Goal: Navigation & Orientation: Find specific page/section

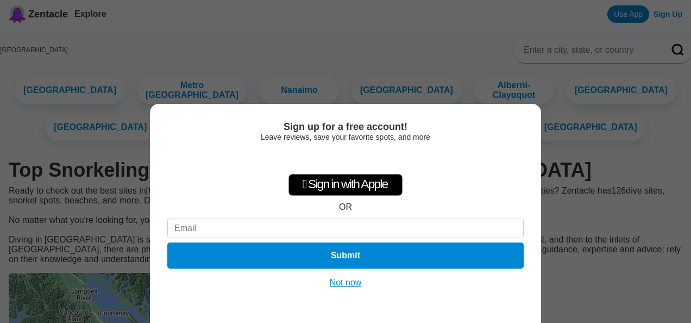
click at [340, 285] on button "Not now" at bounding box center [345, 282] width 39 height 11
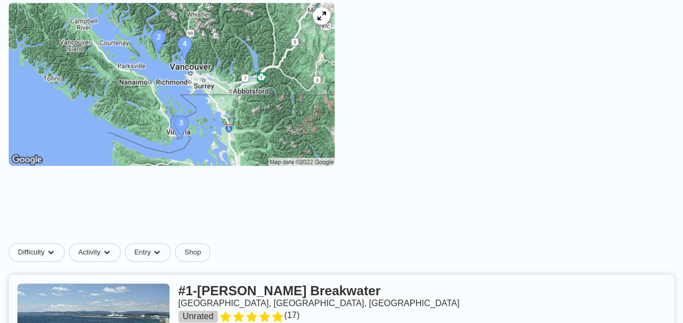
scroll to position [272, 0]
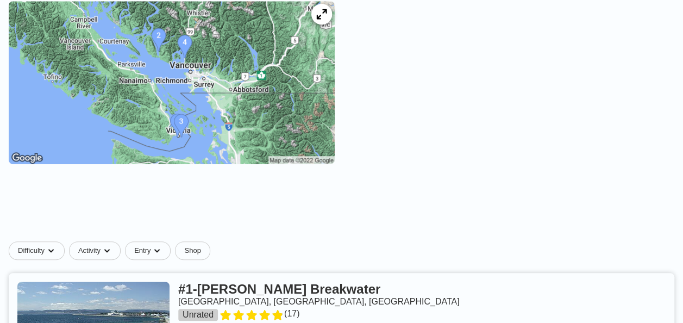
click at [326, 20] on icon at bounding box center [321, 14] width 10 height 10
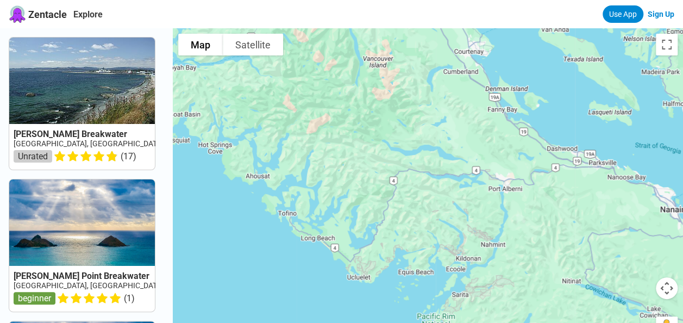
drag, startPoint x: 338, startPoint y: 121, endPoint x: 679, endPoint y: 350, distance: 411.2
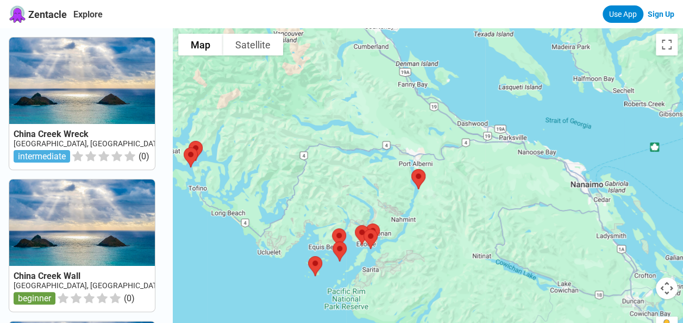
drag, startPoint x: 563, startPoint y: 126, endPoint x: 490, endPoint y: 104, distance: 75.4
click at [490, 104] on div at bounding box center [428, 189] width 510 height 323
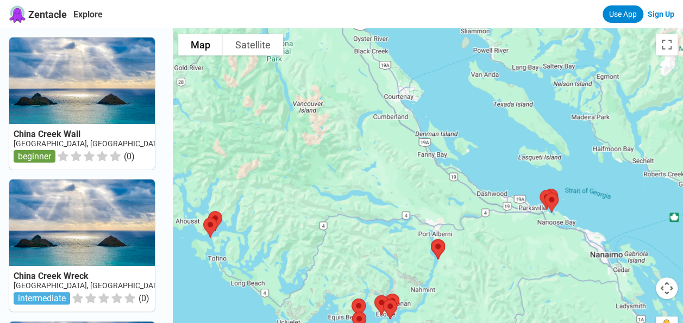
drag, startPoint x: 394, startPoint y: 78, endPoint x: 413, endPoint y: 159, distance: 83.3
click at [413, 159] on div at bounding box center [428, 189] width 510 height 323
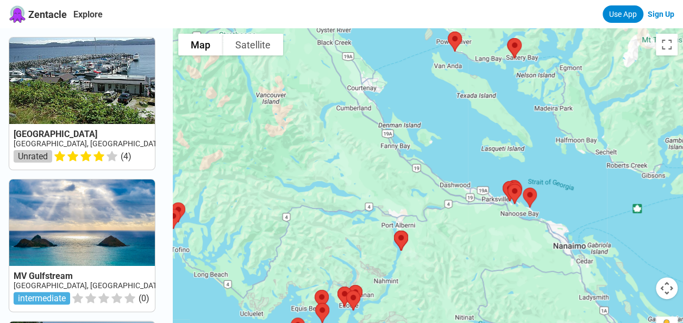
drag, startPoint x: 505, startPoint y: 242, endPoint x: 315, endPoint y: 146, distance: 213.3
click at [374, 167] on div at bounding box center [428, 189] width 510 height 323
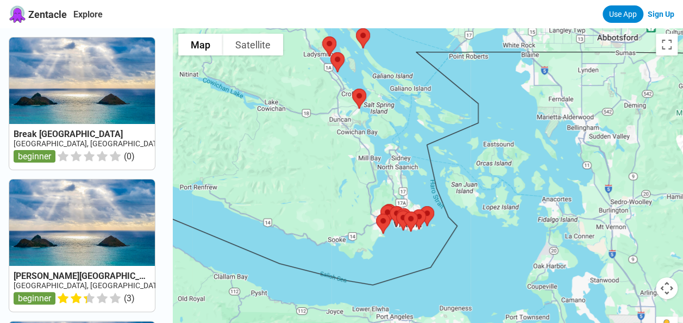
drag, startPoint x: 507, startPoint y: 267, endPoint x: 411, endPoint y: 102, distance: 191.1
click at [411, 102] on div at bounding box center [428, 189] width 510 height 323
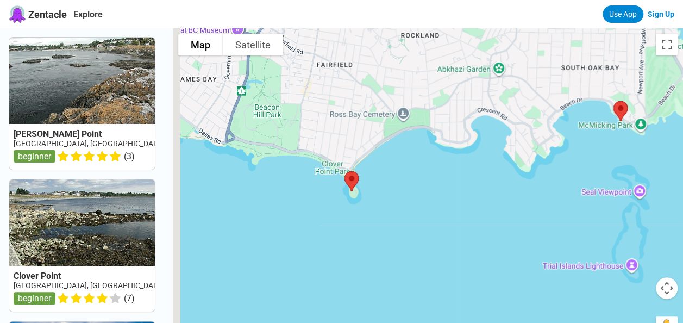
drag, startPoint x: 438, startPoint y: 291, endPoint x: 623, endPoint y: 119, distance: 252.9
click at [623, 119] on div at bounding box center [428, 189] width 510 height 323
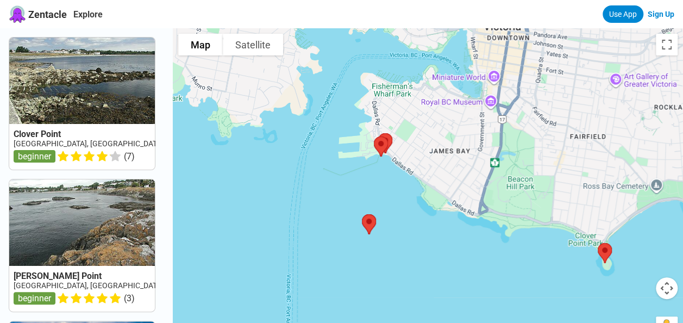
drag, startPoint x: 301, startPoint y: 168, endPoint x: 504, endPoint y: 238, distance: 214.9
click at [504, 238] on div at bounding box center [428, 189] width 510 height 323
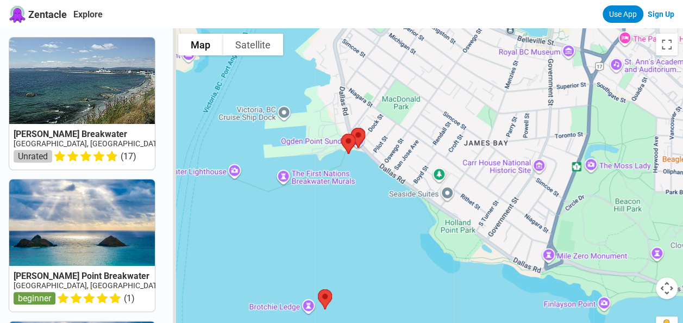
click at [297, 304] on div at bounding box center [428, 189] width 510 height 323
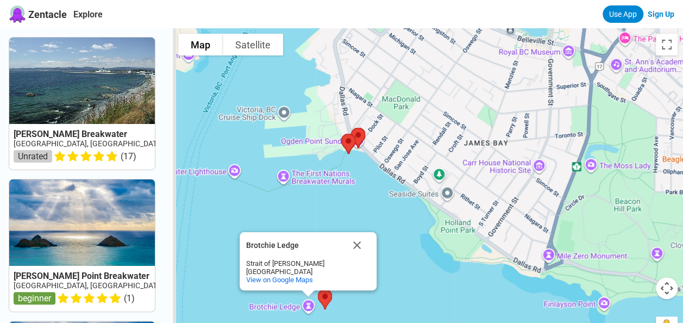
click at [267, 306] on div "Brotchie Ledge Brotchie Ledge Strait of [PERSON_NAME] [GEOGRAPHIC_DATA] View on…" at bounding box center [428, 189] width 510 height 323
click at [286, 249] on div "Brotchie Ledge" at bounding box center [295, 245] width 98 height 26
click at [287, 244] on div "Brotchie Ledge" at bounding box center [295, 245] width 98 height 8
click at [302, 278] on span "View on Google Maps" at bounding box center [279, 279] width 67 height 8
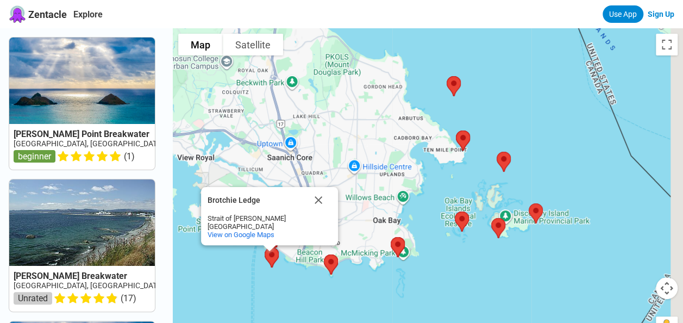
drag, startPoint x: 515, startPoint y: 111, endPoint x: 339, endPoint y: 147, distance: 179.0
click at [340, 147] on div "Brotchie Ledge Brotchie Ledge Strait of [PERSON_NAME] [GEOGRAPHIC_DATA] View on…" at bounding box center [428, 189] width 510 height 323
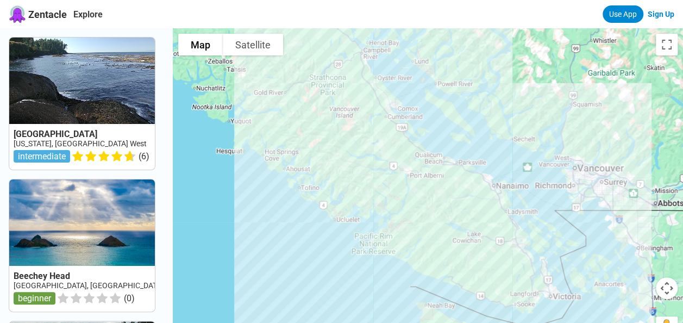
drag, startPoint x: 421, startPoint y: 168, endPoint x: 514, endPoint y: 259, distance: 130.2
click at [514, 259] on div at bounding box center [428, 189] width 510 height 323
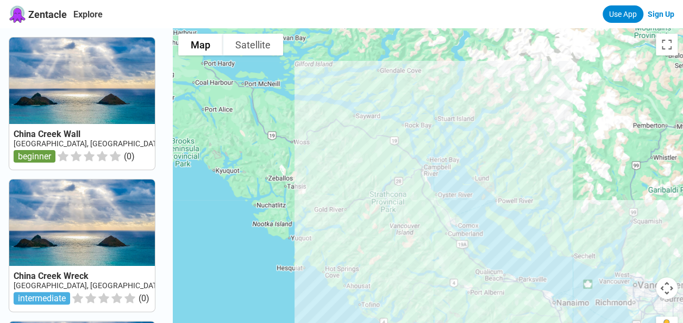
drag, startPoint x: 398, startPoint y: 146, endPoint x: 457, endPoint y: 264, distance: 132.6
click at [457, 264] on div at bounding box center [428, 189] width 510 height 323
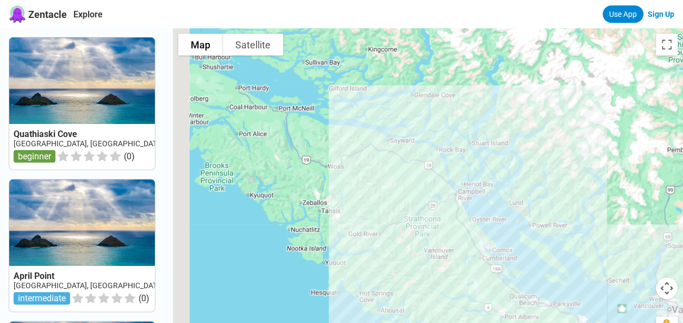
drag, startPoint x: 362, startPoint y: 180, endPoint x: 439, endPoint y: 247, distance: 101.6
click at [439, 247] on div at bounding box center [428, 189] width 510 height 323
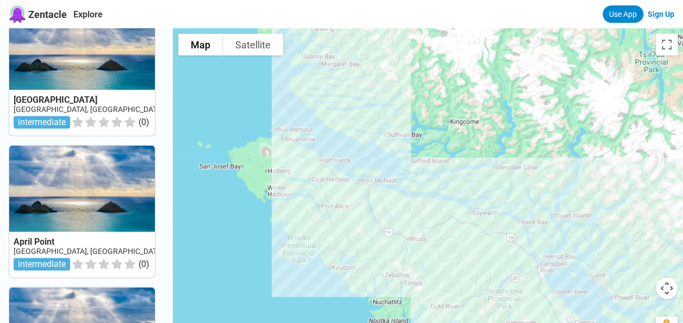
scroll to position [760, 0]
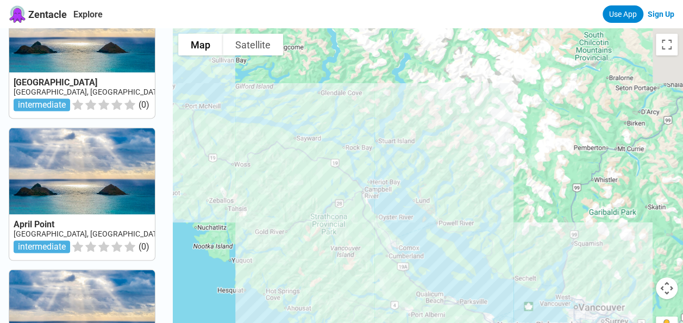
drag, startPoint x: 439, startPoint y: 243, endPoint x: 228, endPoint y: 127, distance: 241.1
click at [253, 159] on div at bounding box center [428, 189] width 510 height 323
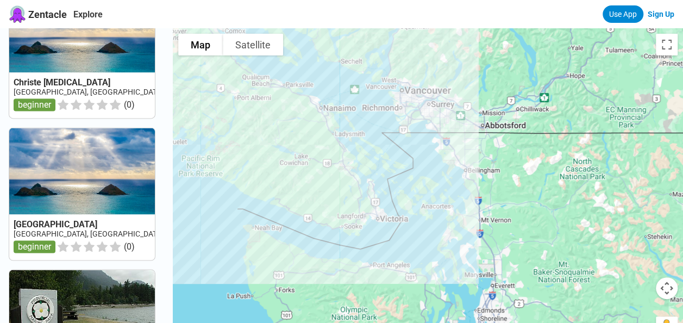
drag, startPoint x: 339, startPoint y: 278, endPoint x: 253, endPoint y: 84, distance: 212.5
click at [253, 85] on div at bounding box center [428, 189] width 510 height 323
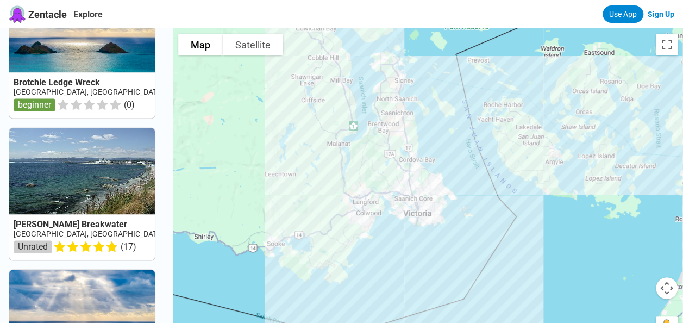
drag, startPoint x: 320, startPoint y: 153, endPoint x: 366, endPoint y: 285, distance: 139.3
click at [366, 285] on div at bounding box center [428, 189] width 510 height 323
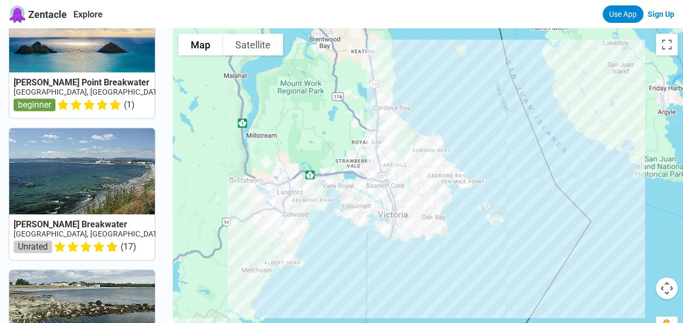
drag, startPoint x: 390, startPoint y: 242, endPoint x: 292, endPoint y: 291, distance: 109.8
click at [292, 291] on div at bounding box center [428, 189] width 510 height 323
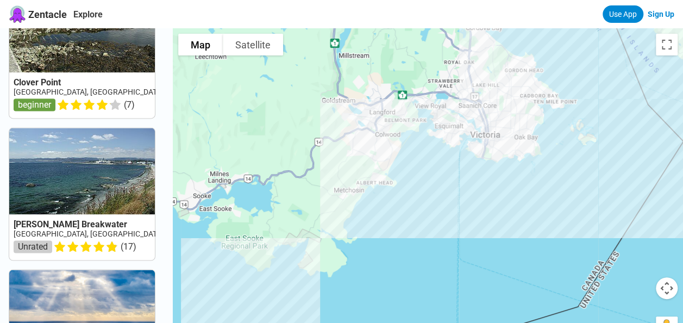
drag, startPoint x: 324, startPoint y: 274, endPoint x: 420, endPoint y: 190, distance: 127.8
click at [420, 190] on div at bounding box center [428, 189] width 510 height 323
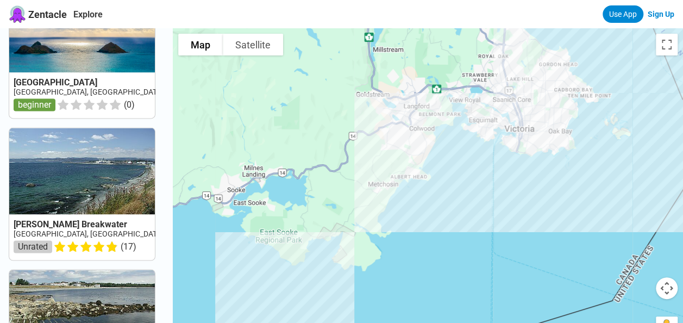
drag, startPoint x: 253, startPoint y: 227, endPoint x: 302, endPoint y: 208, distance: 53.0
click at [302, 209] on div at bounding box center [428, 189] width 510 height 323
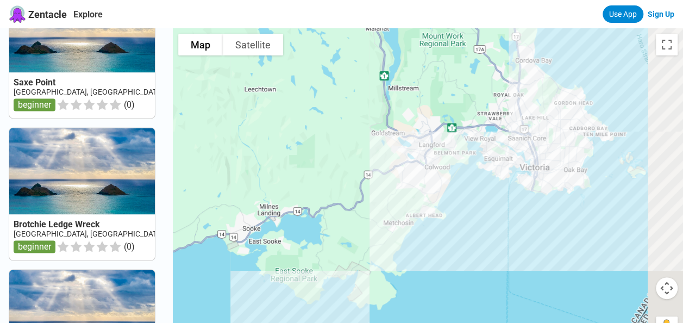
drag, startPoint x: 489, startPoint y: 203, endPoint x: 290, endPoint y: 294, distance: 219.2
click at [290, 294] on div at bounding box center [428, 189] width 510 height 323
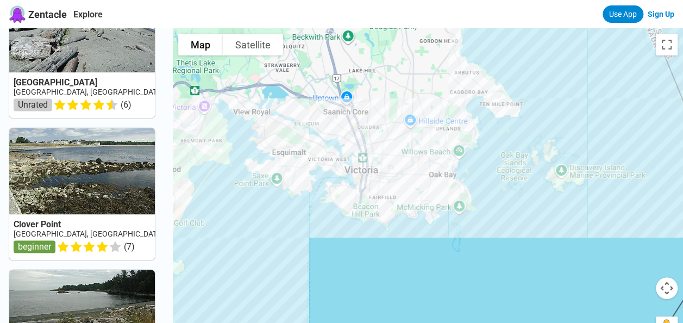
drag, startPoint x: 454, startPoint y: 218, endPoint x: 304, endPoint y: 243, distance: 152.0
click at [304, 243] on div at bounding box center [428, 189] width 510 height 323
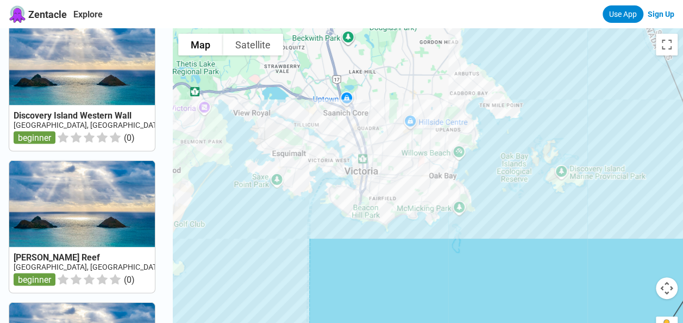
scroll to position [1013, 0]
